Goal: Transaction & Acquisition: Register for event/course

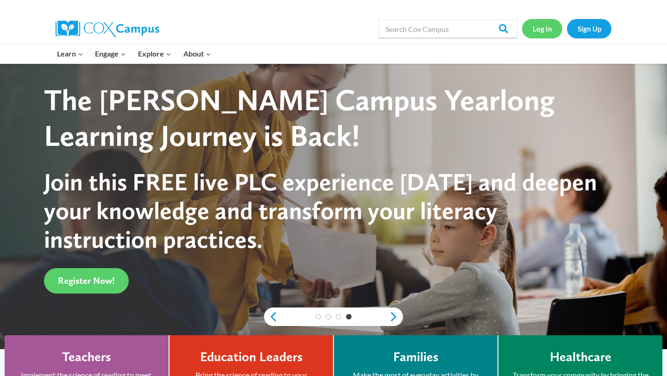
click at [545, 32] on link "Log In" at bounding box center [542, 28] width 40 height 19
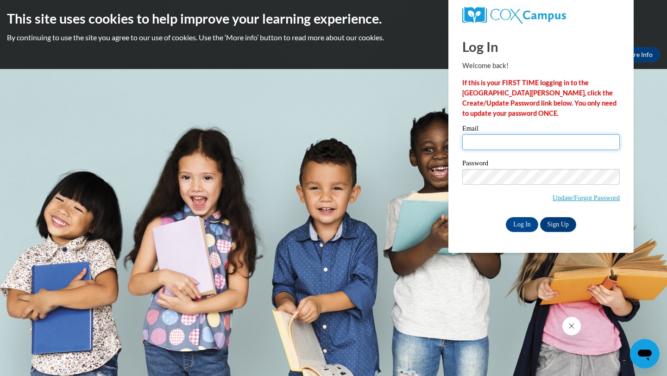
click at [532, 149] on input "Email" at bounding box center [540, 142] width 157 height 16
type input "[EMAIL_ADDRESS][DOMAIN_NAME]"
click at [526, 228] on input "Log In" at bounding box center [522, 224] width 32 height 15
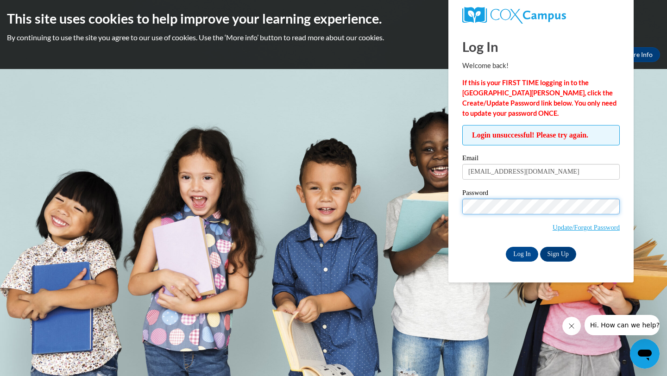
click at [506, 247] on input "Log In" at bounding box center [522, 254] width 32 height 15
click at [580, 231] on span "Update/Forgot Password" at bounding box center [585, 227] width 67 height 10
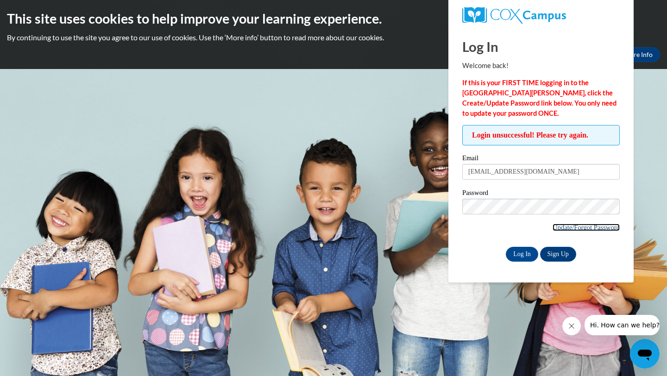
click at [581, 226] on link "Update/Forgot Password" at bounding box center [585, 227] width 67 height 7
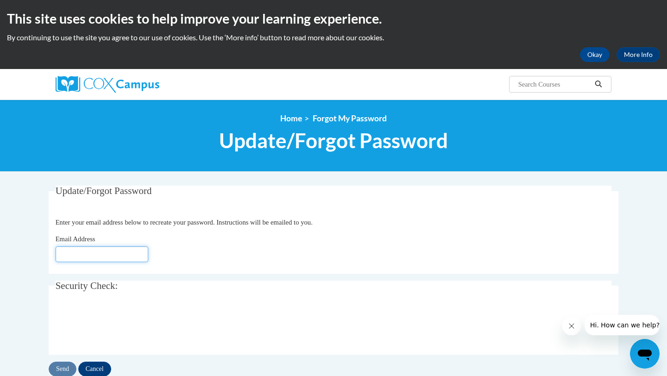
click at [94, 257] on input "Email Address" at bounding box center [102, 254] width 93 height 16
type input "[EMAIL_ADDRESS][DOMAIN_NAME]"
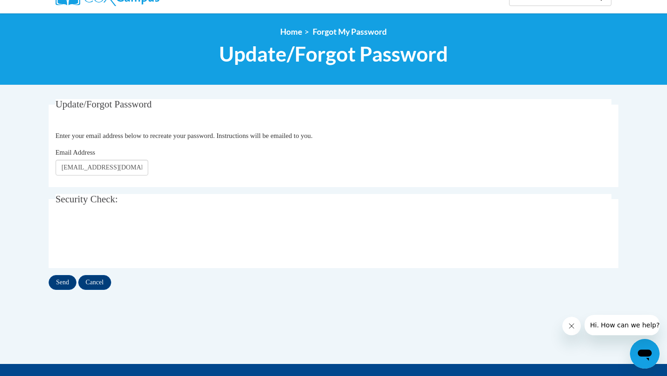
scroll to position [88, 0]
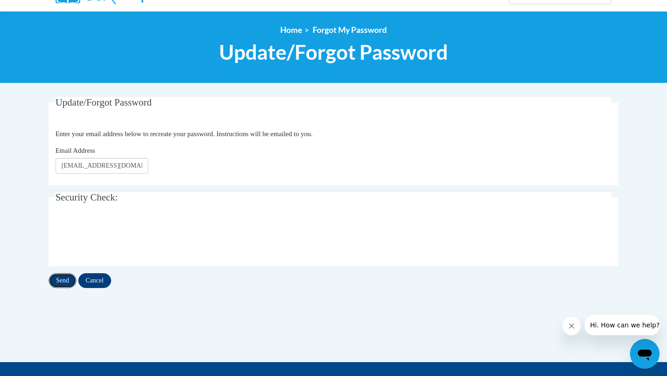
click at [66, 282] on input "Send" at bounding box center [63, 280] width 28 height 15
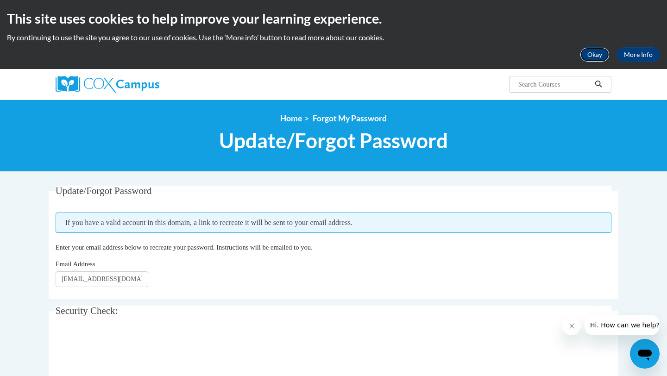
click at [597, 56] on button "Okay" at bounding box center [595, 54] width 30 height 15
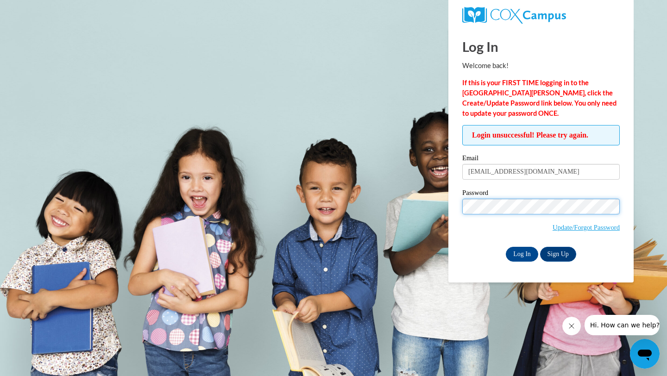
click at [506, 247] on input "Log In" at bounding box center [522, 254] width 32 height 15
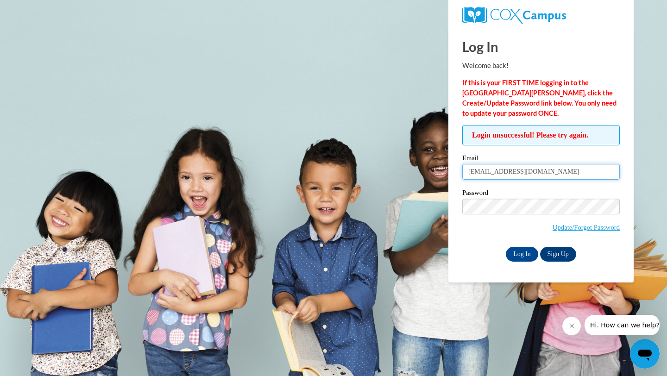
click at [544, 173] on input "rhardin2@my.athens.edu" at bounding box center [540, 172] width 157 height 16
click at [524, 256] on input "Log In" at bounding box center [522, 254] width 32 height 15
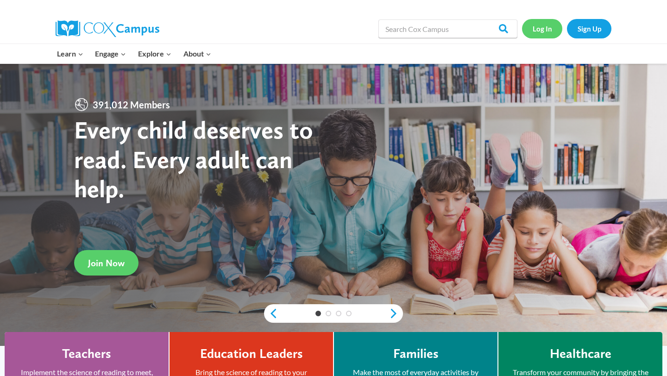
click at [540, 30] on link "Log In" at bounding box center [542, 28] width 40 height 19
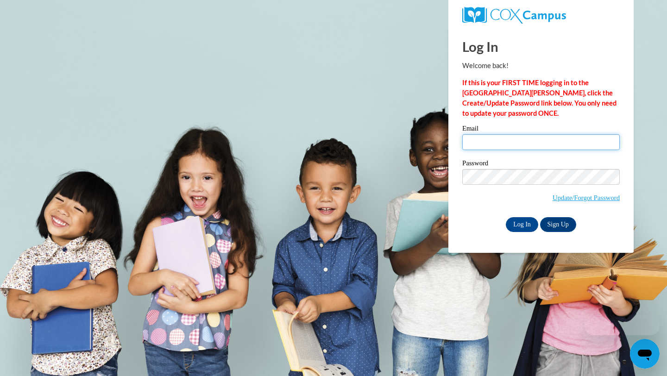
click at [483, 139] on input "Email" at bounding box center [540, 142] width 157 height 16
type input "rhardin2@my.athens.edu"
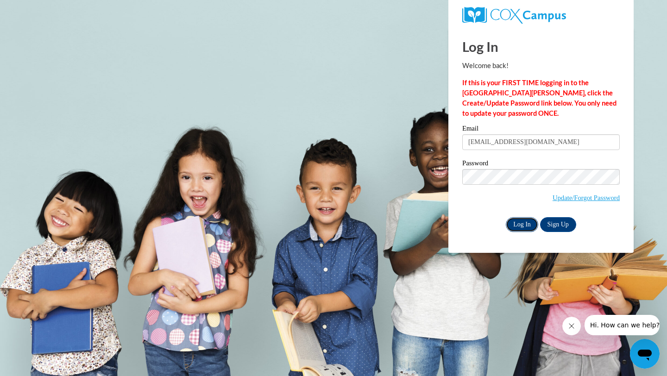
click at [520, 221] on input "Log In" at bounding box center [522, 224] width 32 height 15
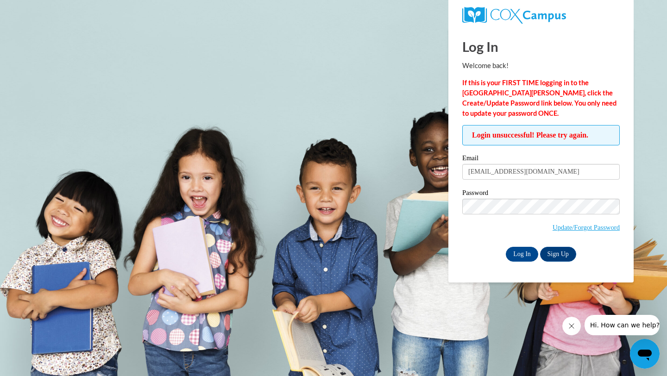
click at [513, 216] on span "Update/Forgot Password" at bounding box center [540, 218] width 157 height 38
click at [523, 254] on input "Log In" at bounding box center [522, 254] width 32 height 15
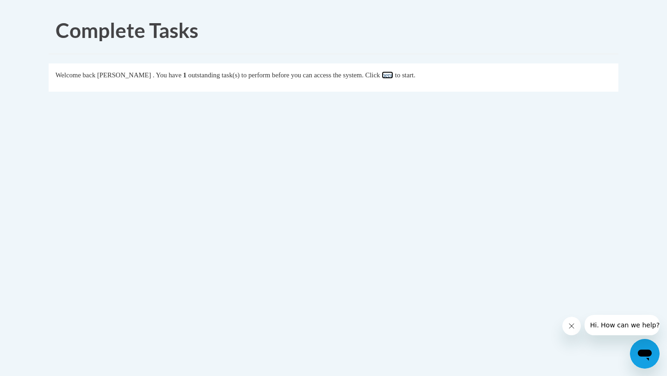
click at [393, 78] on link "here" at bounding box center [388, 74] width 12 height 7
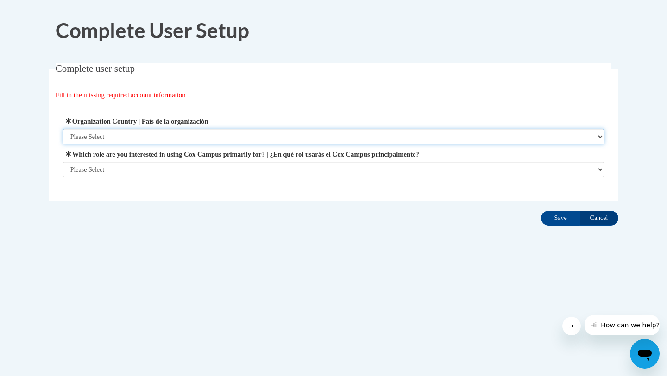
click at [368, 138] on select "Please Select United States | Estados Unidos Outside of the United States | Fue…" at bounding box center [334, 137] width 542 height 16
select select "ad49bcad-a171-4b2e-b99c-48b446064914"
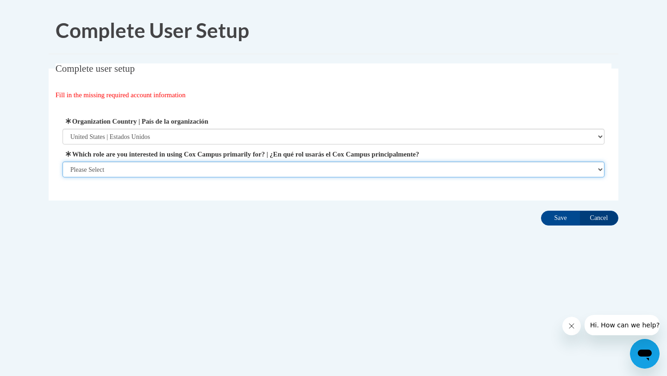
click at [344, 171] on select "Please Select College/University | Colegio/Universidad Community/Nonprofit Part…" at bounding box center [334, 170] width 542 height 16
select select "5a18ea06-2b54-4451-96f2-d152daf9eac5"
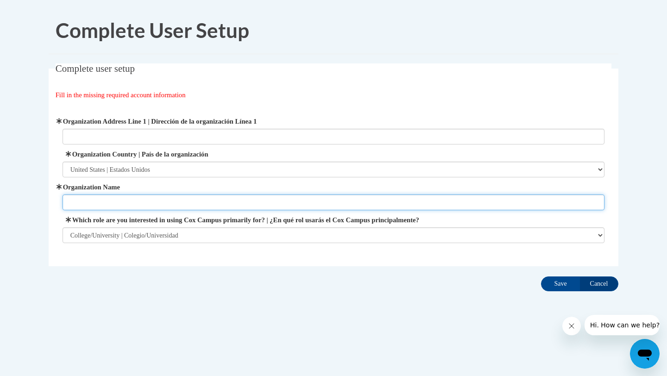
click at [266, 205] on input "Organization Name" at bounding box center [334, 202] width 542 height 16
type input "Athens State University"
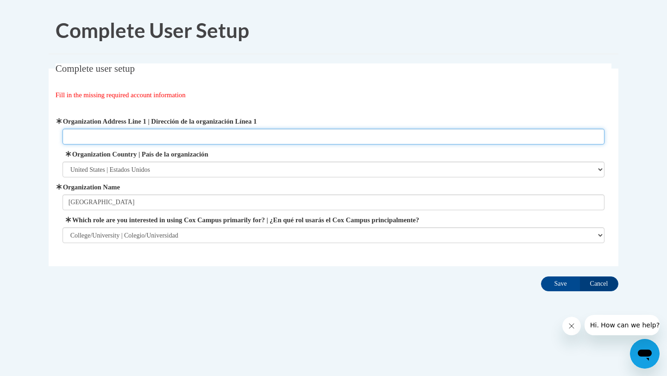
click at [187, 141] on input "Organization Address Line 1 | Dirección de la organización Línea 1" at bounding box center [334, 137] width 542 height 16
paste input "300 N Beaty St, Athens, AL 35611, US"
type input "300 N Beaty St, Athens, AL 35611, US"
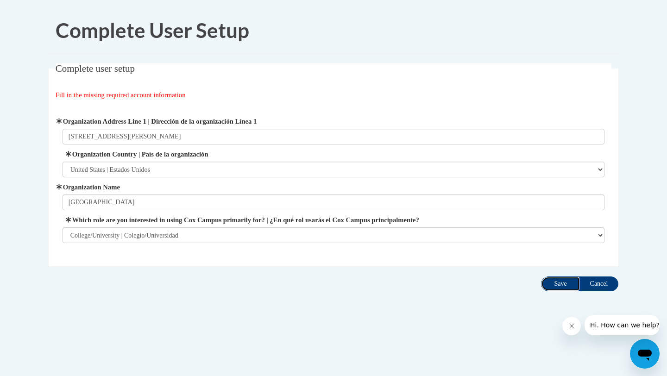
click at [558, 284] on input "Save" at bounding box center [560, 283] width 39 height 15
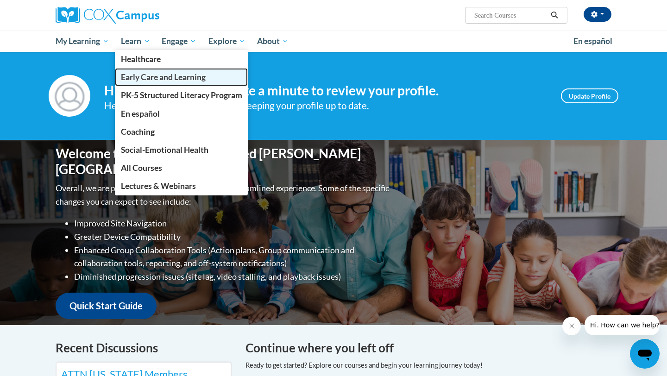
click at [150, 77] on span "Early Care and Learning" at bounding box center [163, 77] width 85 height 10
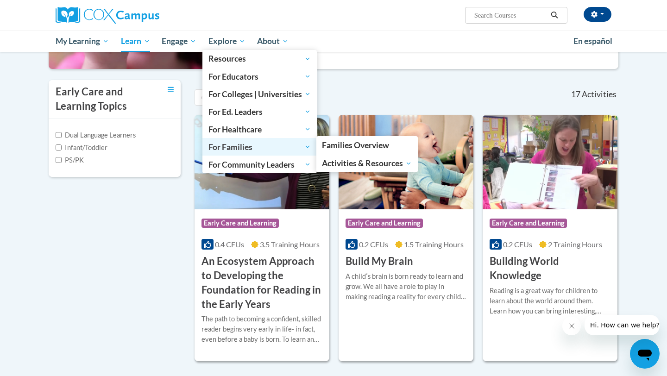
scroll to position [180, 0]
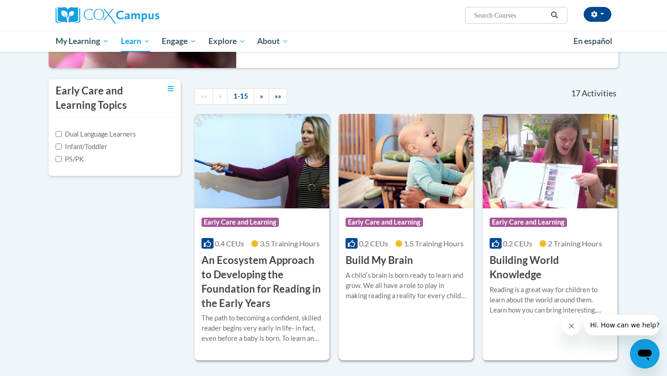
click at [406, 259] on h3 "Build My Brain" at bounding box center [379, 260] width 68 height 14
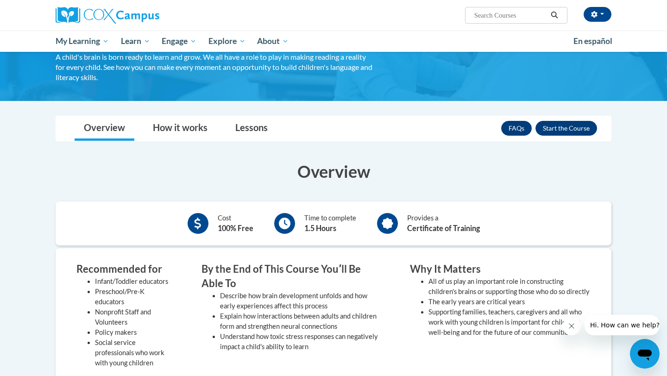
scroll to position [72, 0]
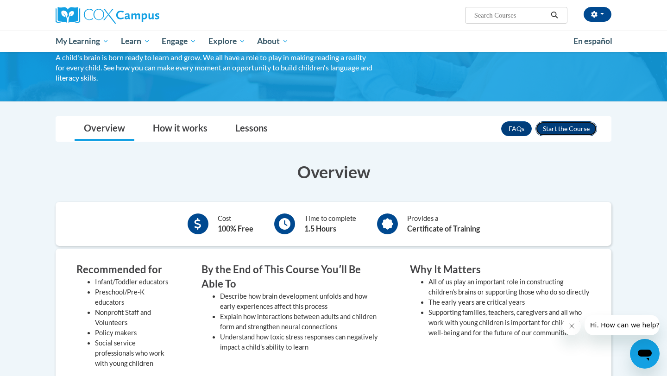
click at [576, 130] on button "Enroll" at bounding box center [566, 128] width 62 height 15
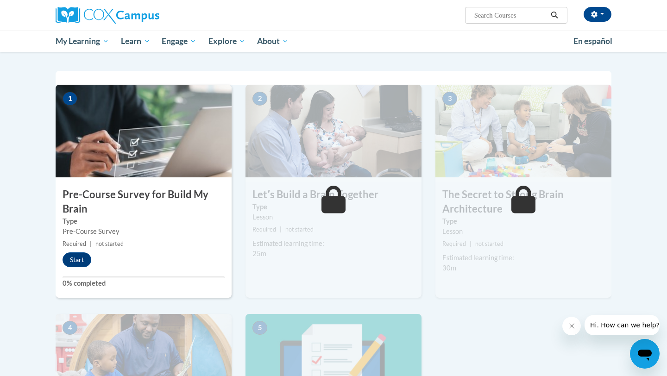
scroll to position [172, 0]
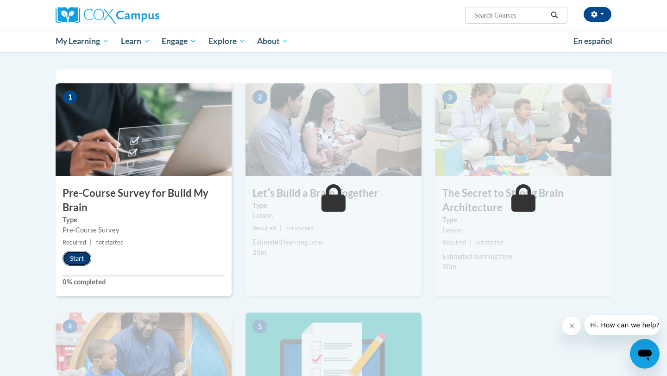
click at [83, 260] on button "Start" at bounding box center [77, 258] width 29 height 15
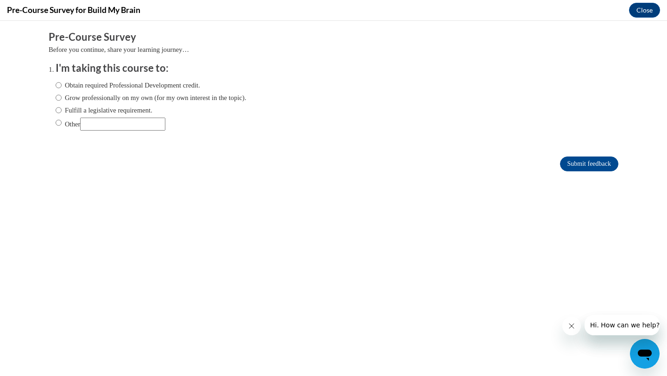
scroll to position [0, 0]
click at [171, 85] on label "Obtain required Professional Development credit." at bounding box center [128, 85] width 144 height 10
click at [62, 85] on input "Obtain required Professional Development credit." at bounding box center [59, 85] width 6 height 10
radio input "true"
click at [569, 165] on input "Submit feedback" at bounding box center [589, 164] width 58 height 15
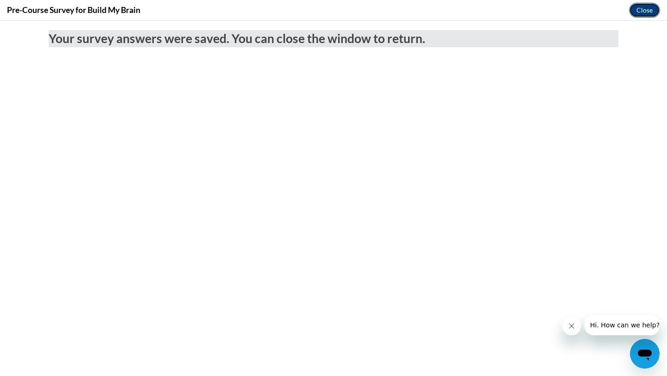
click at [648, 11] on button "Close" at bounding box center [644, 10] width 31 height 15
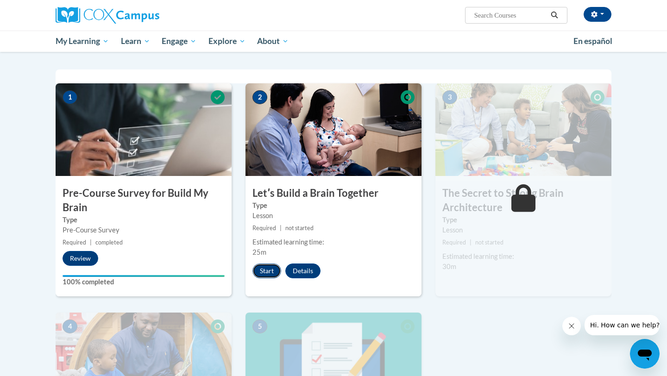
click at [263, 270] on button "Start" at bounding box center [266, 270] width 29 height 15
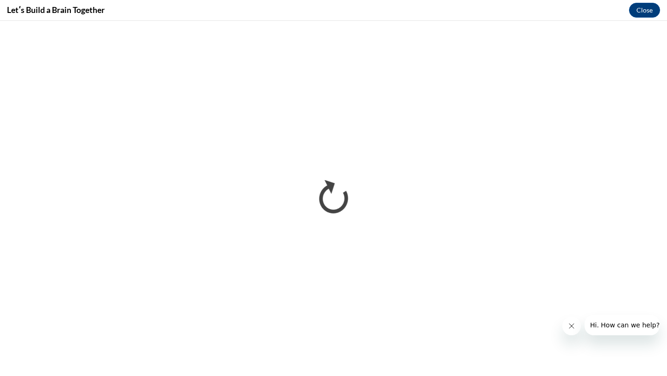
click at [569, 326] on icon "Close message from company" at bounding box center [571, 325] width 7 height 7
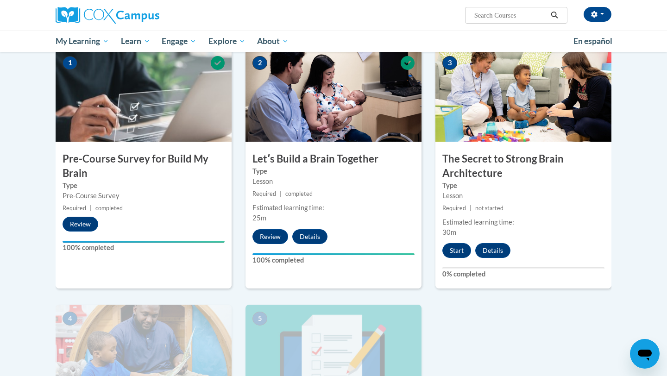
scroll to position [207, 0]
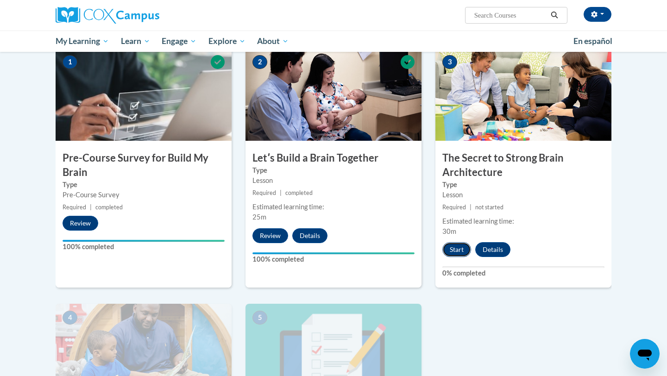
click at [460, 251] on button "Start" at bounding box center [456, 249] width 29 height 15
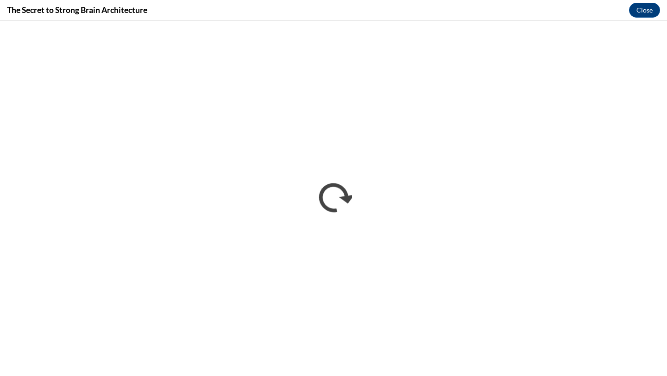
scroll to position [0, 0]
